Goal: Find specific page/section: Find specific page/section

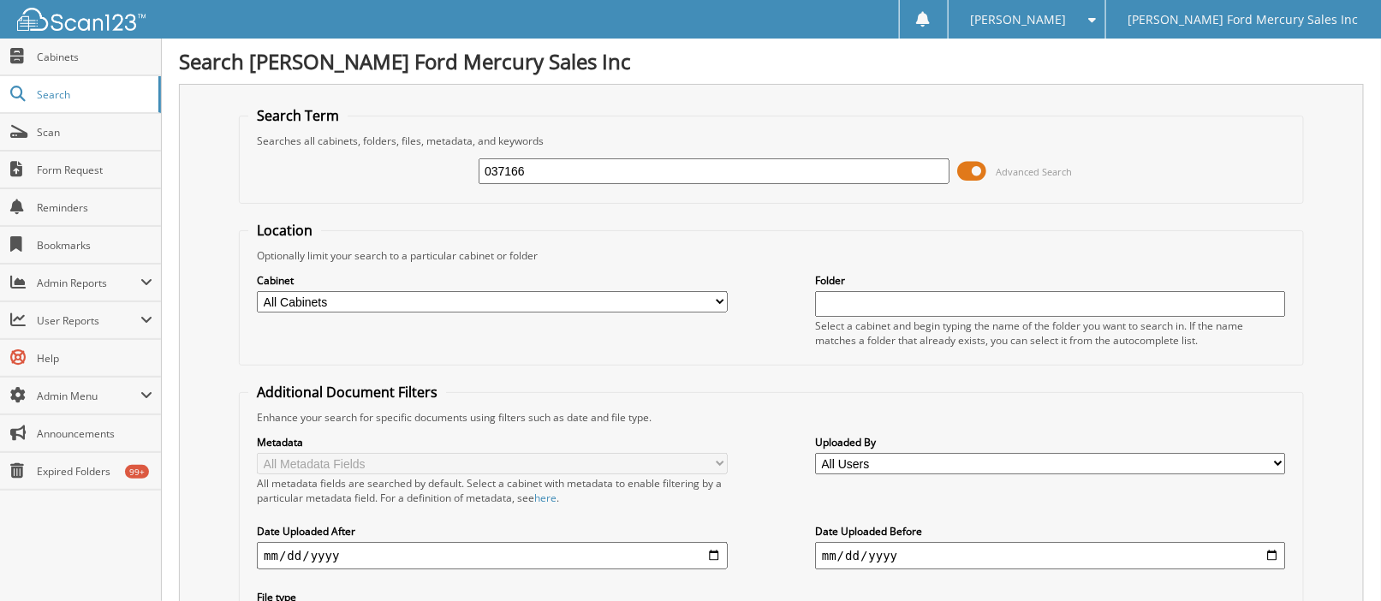
type input "037166"
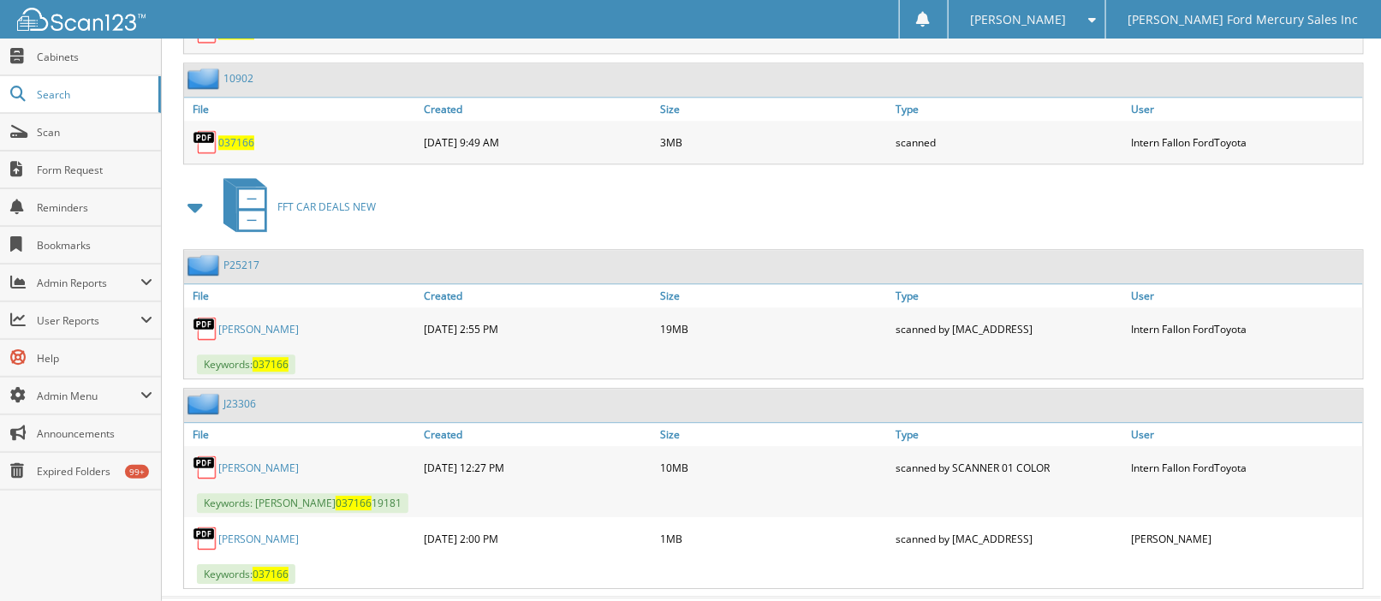
scroll to position [1608, 0]
click at [228, 322] on link "[PERSON_NAME]" at bounding box center [258, 329] width 81 height 15
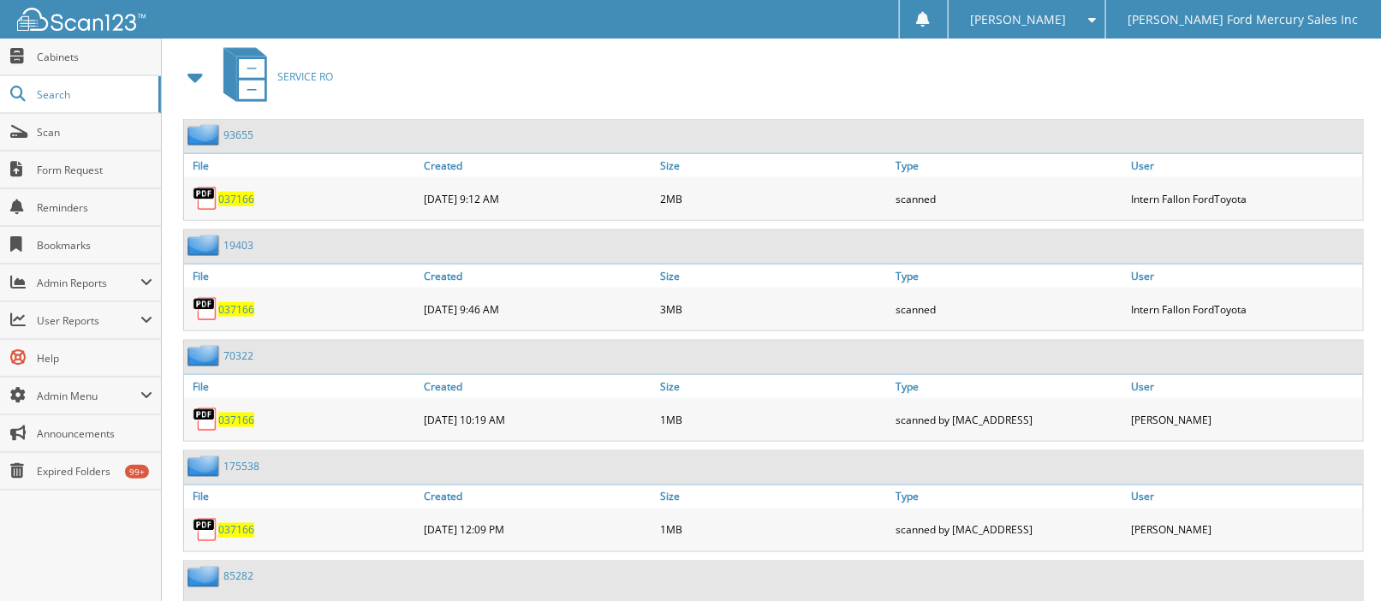
scroll to position [0, 0]
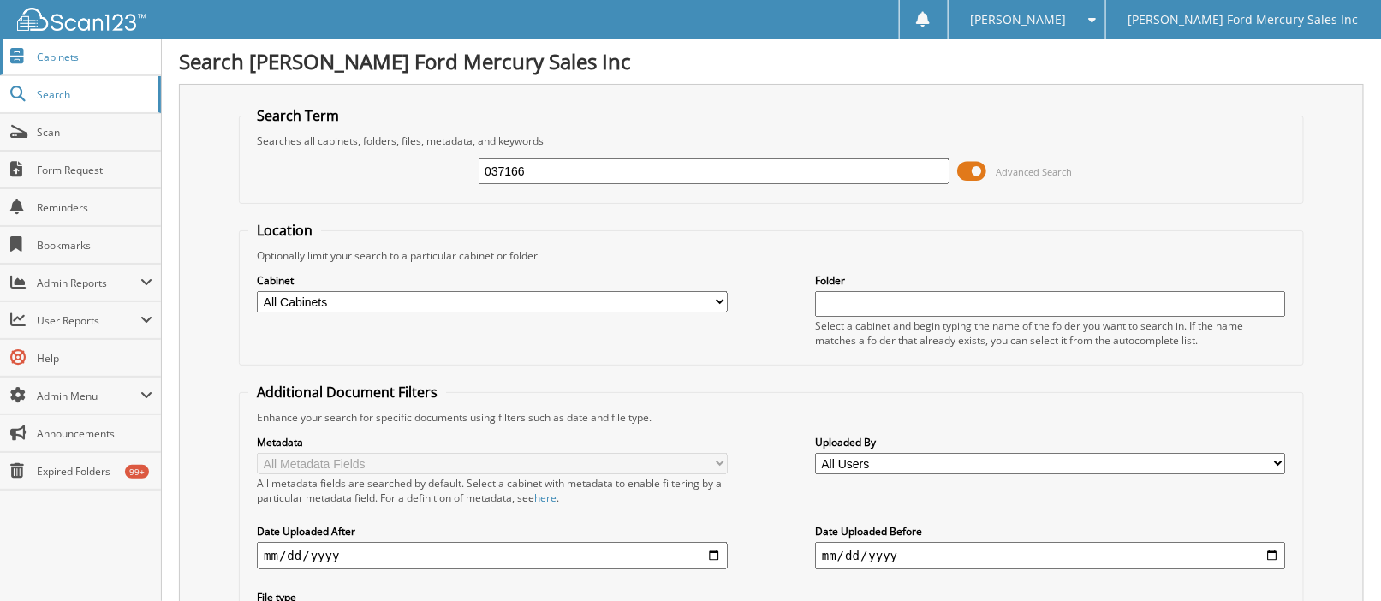
click at [83, 56] on span "Cabinets" at bounding box center [95, 57] width 116 height 15
